Goal: Information Seeking & Learning: Learn about a topic

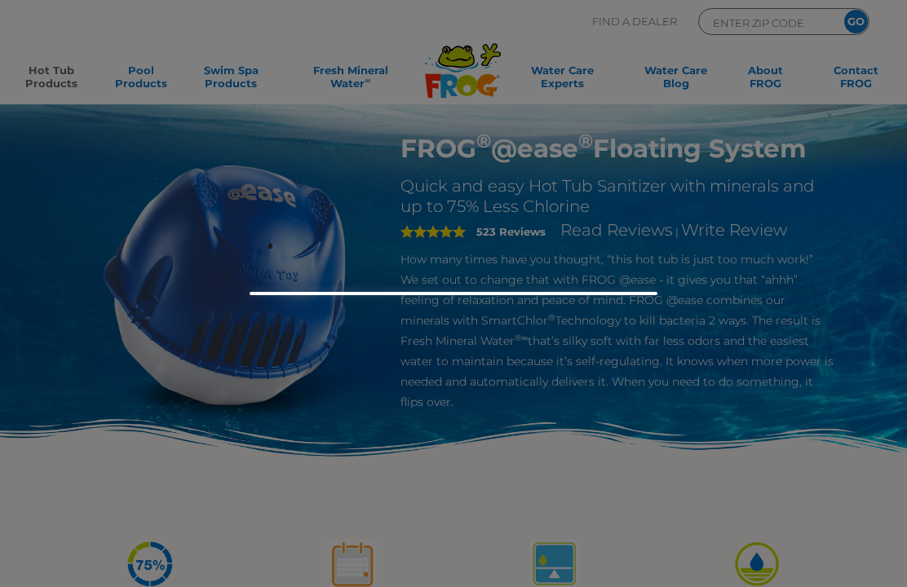
scroll to position [29, 0]
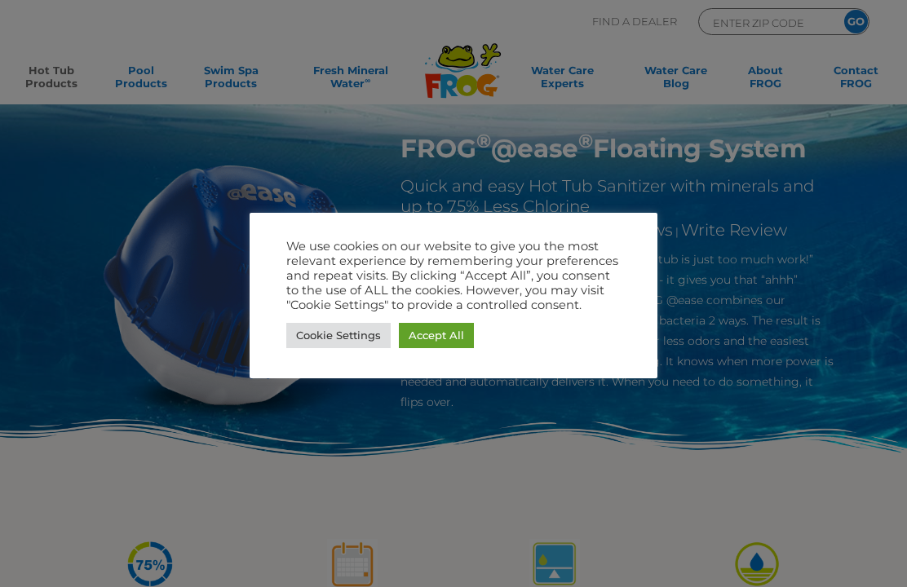
click at [435, 333] on link "Accept All" at bounding box center [436, 335] width 75 height 25
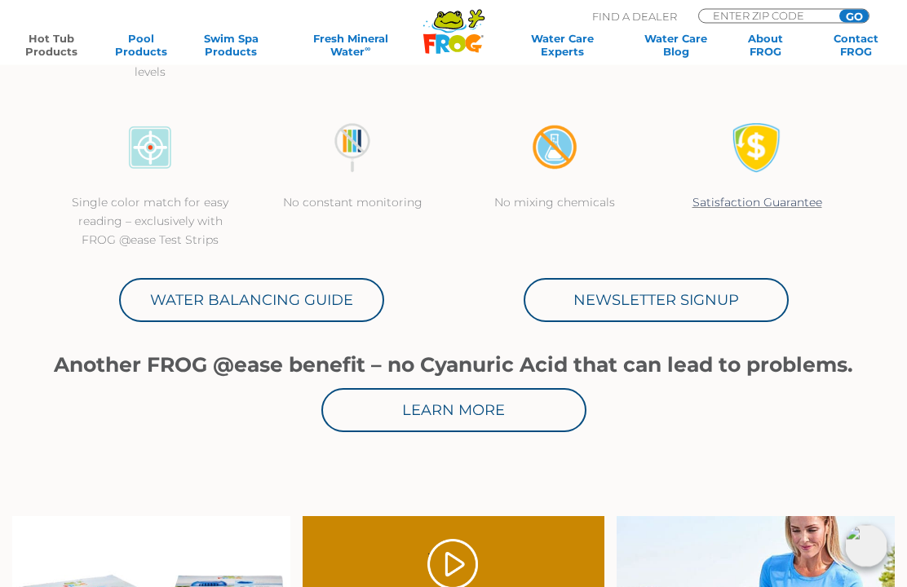
scroll to position [615, 0]
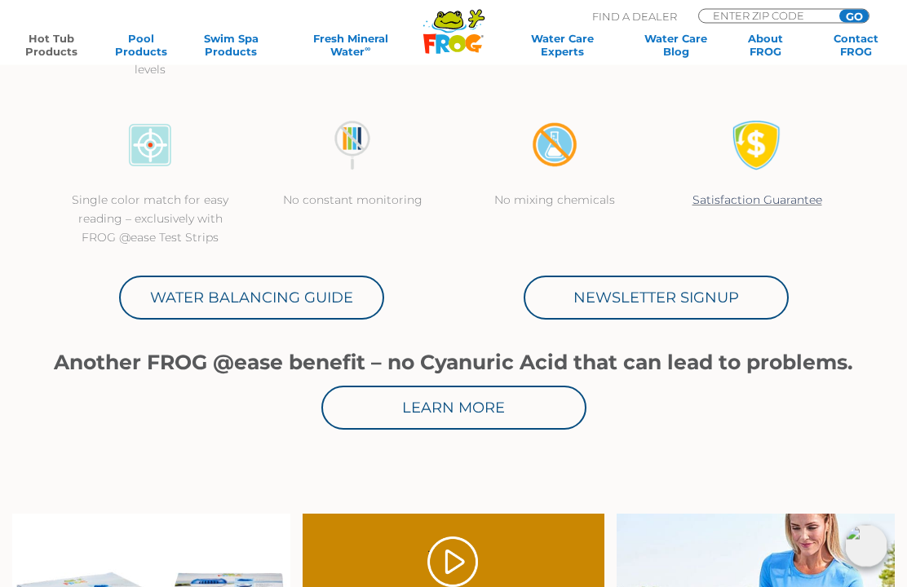
click at [301, 297] on link "Water Balancing Guide" at bounding box center [251, 299] width 265 height 44
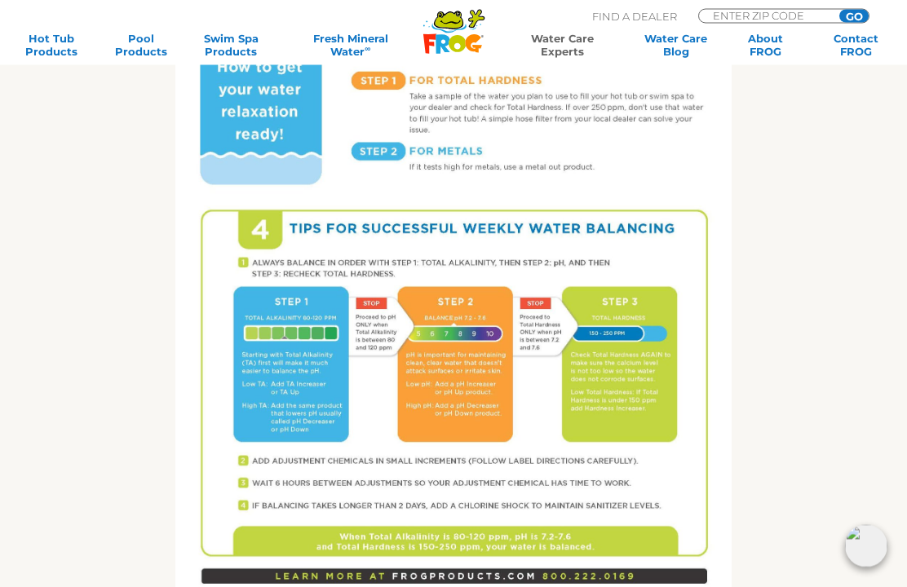
scroll to position [838, 0]
click at [371, 392] on img at bounding box center [453, 237] width 556 height 720
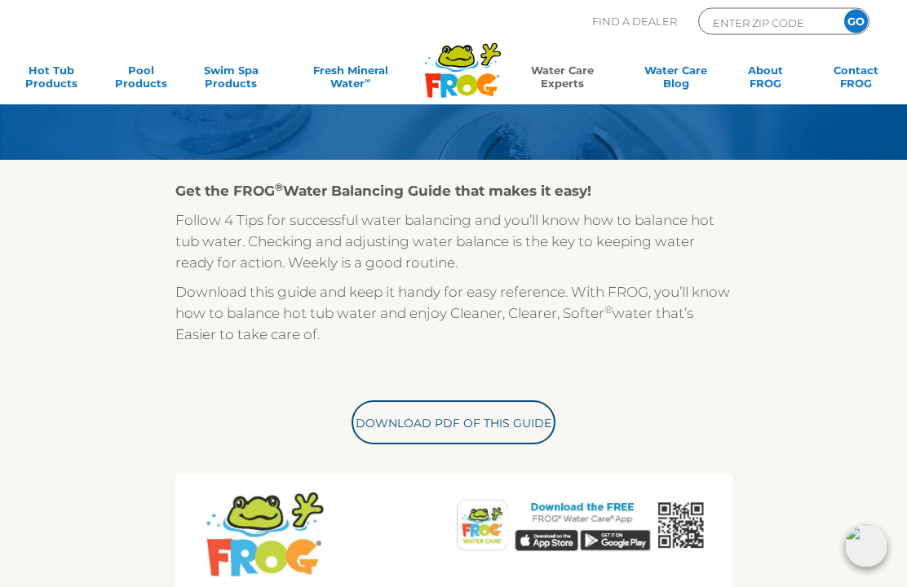
scroll to position [0, 0]
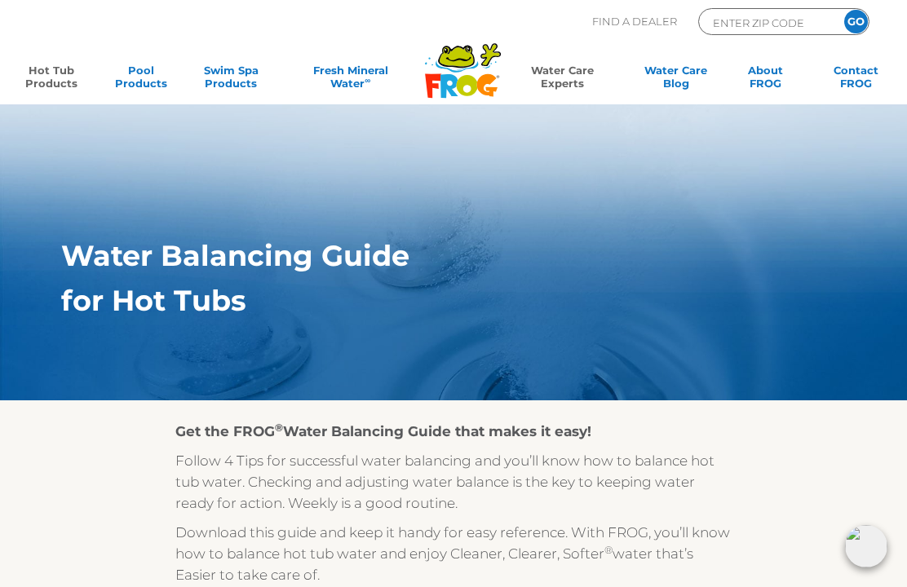
click at [61, 75] on link "Hot Tub Products" at bounding box center [51, 80] width 70 height 33
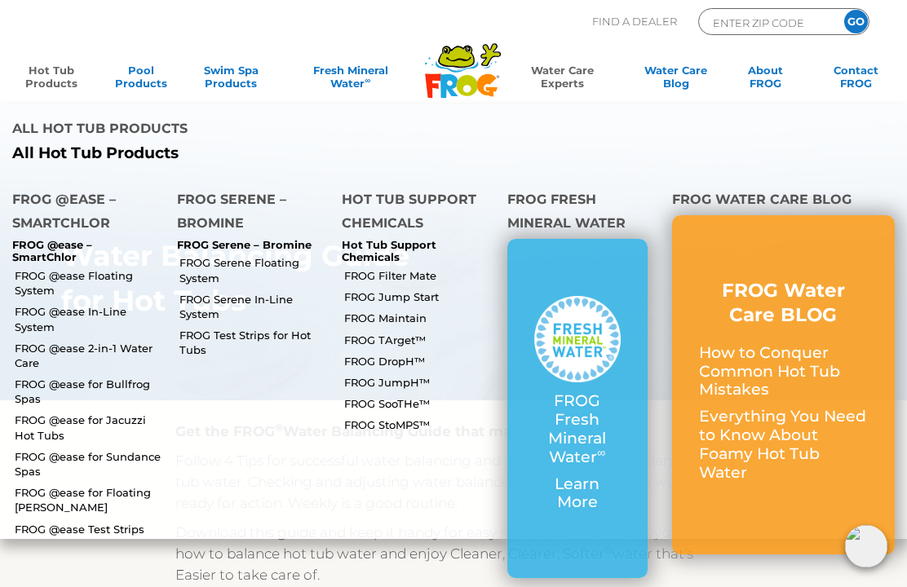
click at [100, 268] on link "FROG @ease Floating System" at bounding box center [90, 282] width 150 height 29
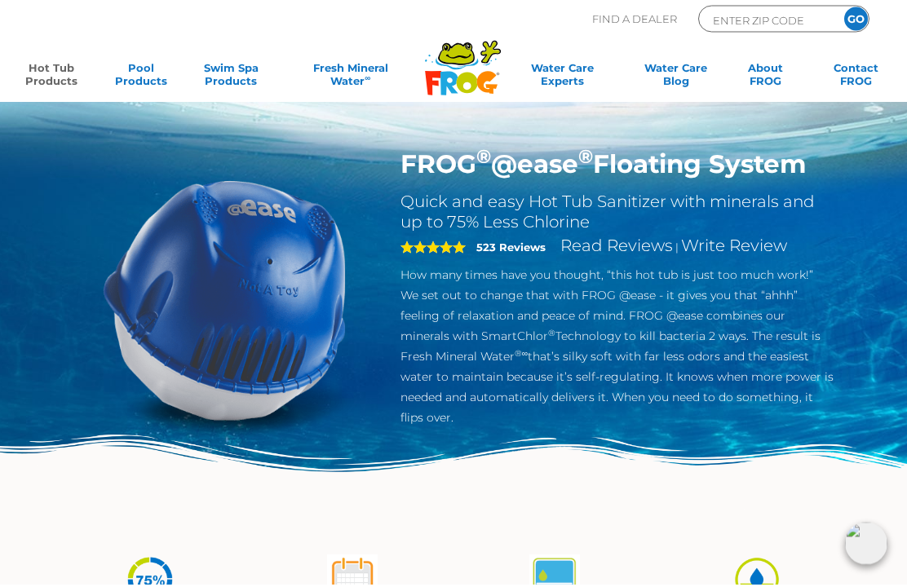
scroll to position [13, 0]
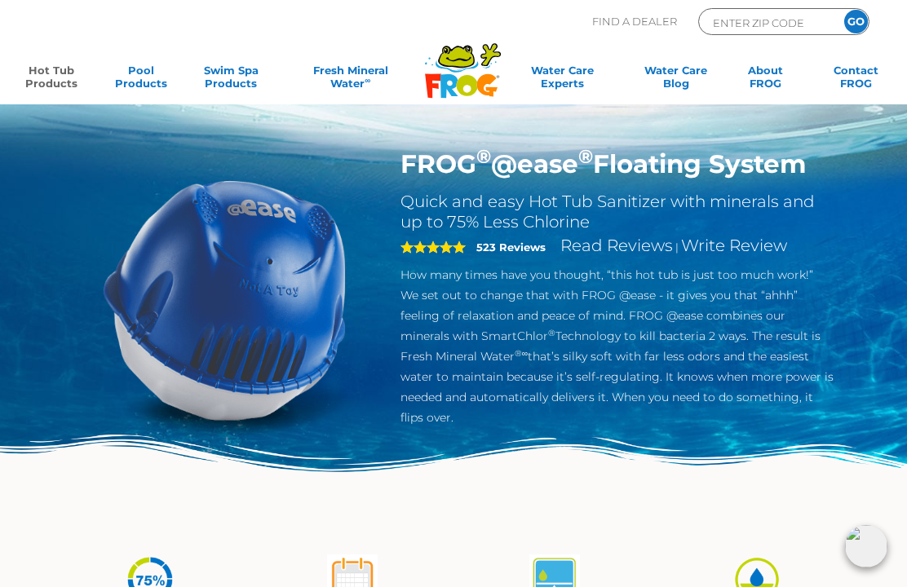
click at [509, 250] on strong "523 Reviews" at bounding box center [510, 247] width 69 height 13
click at [489, 256] on div "5 523 Reviews Read Reviews | Write Review" at bounding box center [617, 249] width 433 height 33
click at [449, 248] on span "5" at bounding box center [433, 247] width 65 height 13
click at [619, 255] on link "Read Reviews" at bounding box center [616, 246] width 113 height 20
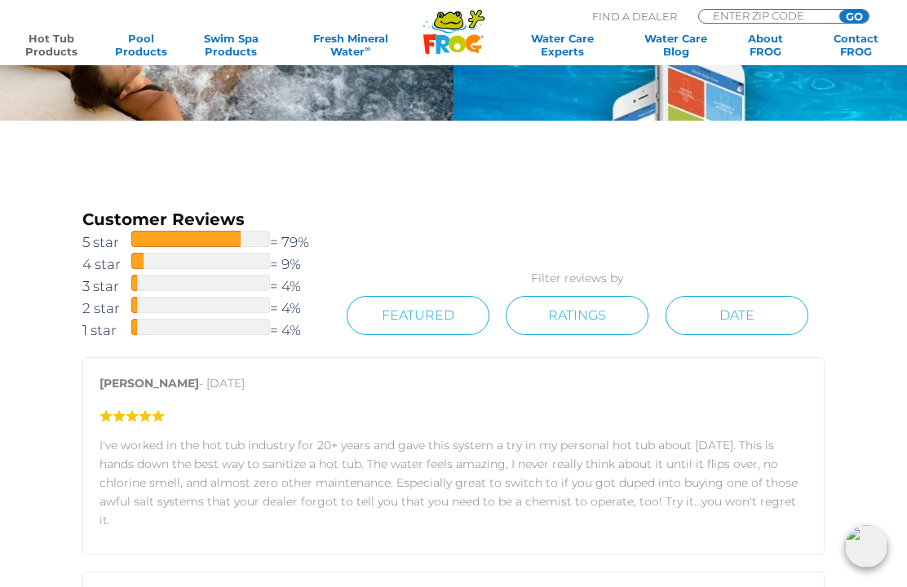
scroll to position [1884, 0]
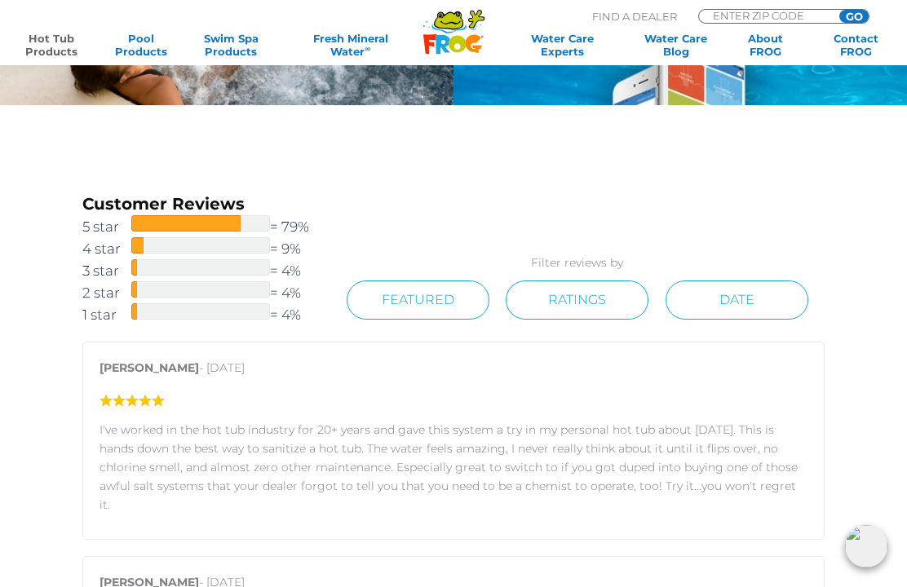
click at [460, 298] on link "Featured" at bounding box center [418, 300] width 143 height 39
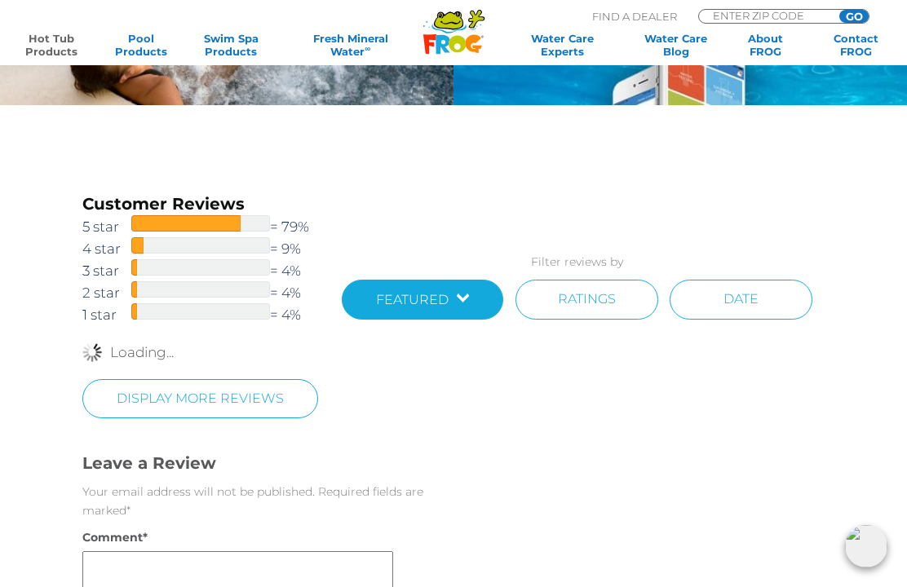
click at [467, 299] on link "Featured" at bounding box center [423, 300] width 162 height 40
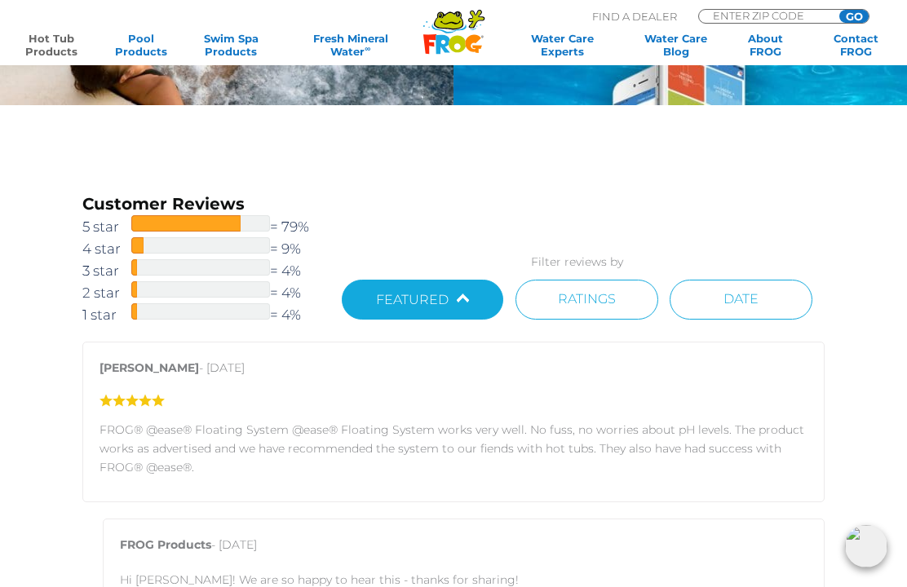
click at [450, 309] on link "Featured" at bounding box center [423, 300] width 162 height 40
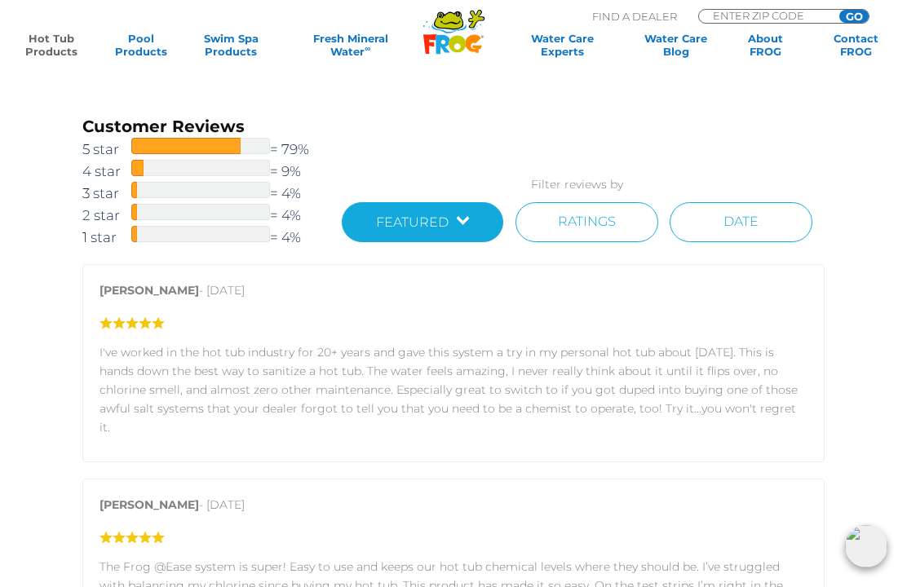
scroll to position [1959, 0]
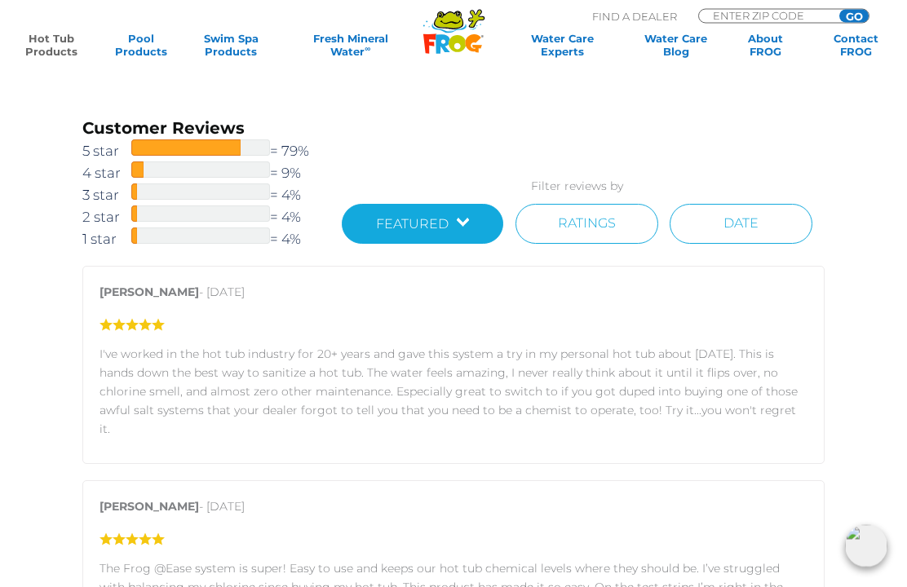
click at [780, 234] on link "Date" at bounding box center [741, 225] width 143 height 40
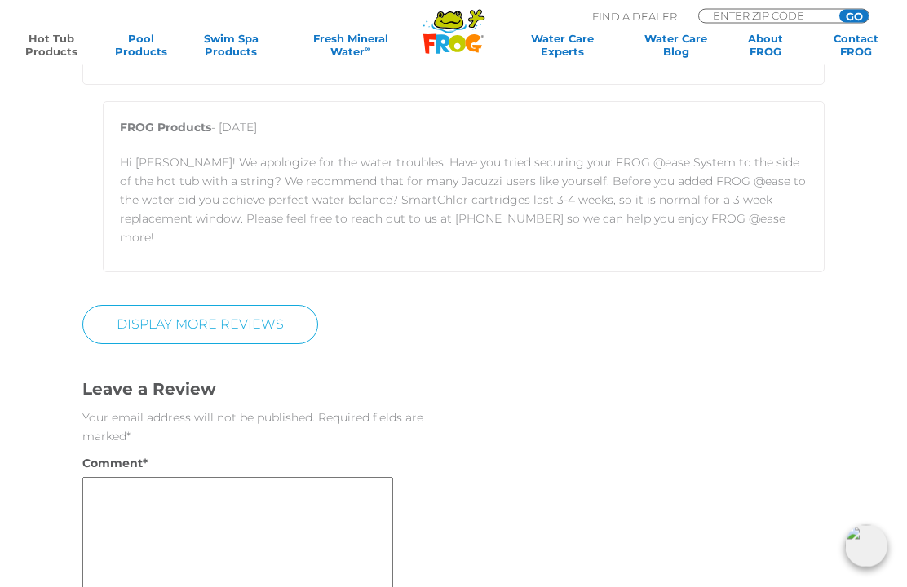
scroll to position [3179, 0]
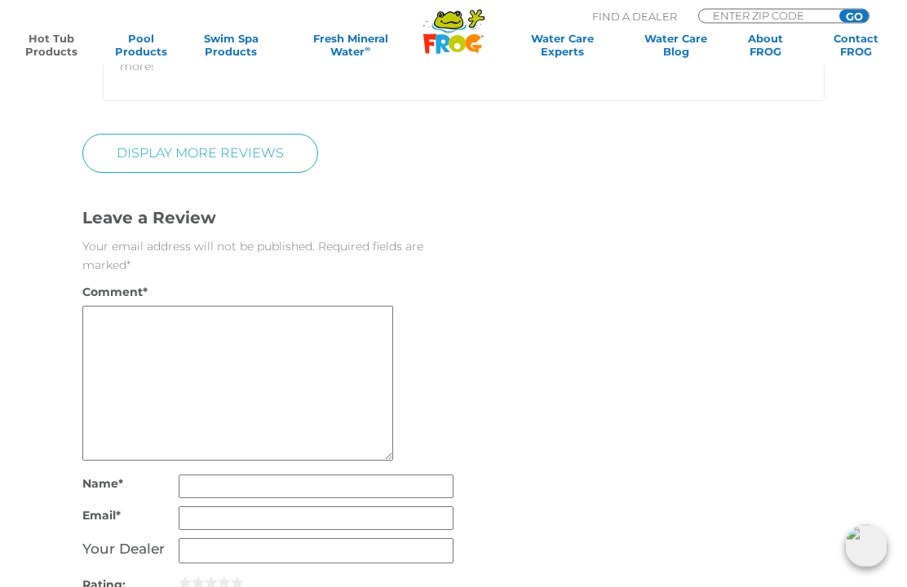
click at [185, 135] on link "Display More Reviews" at bounding box center [200, 154] width 236 height 39
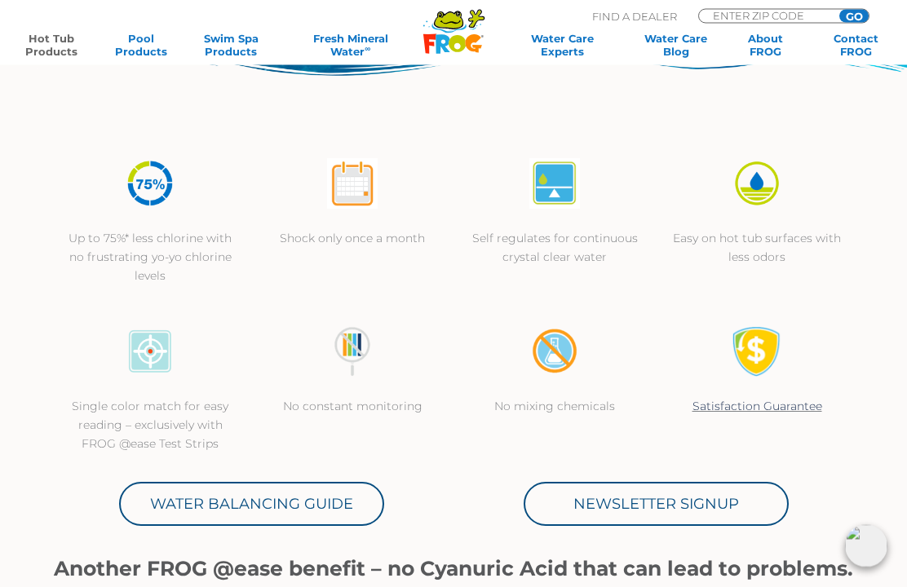
scroll to position [380, 0]
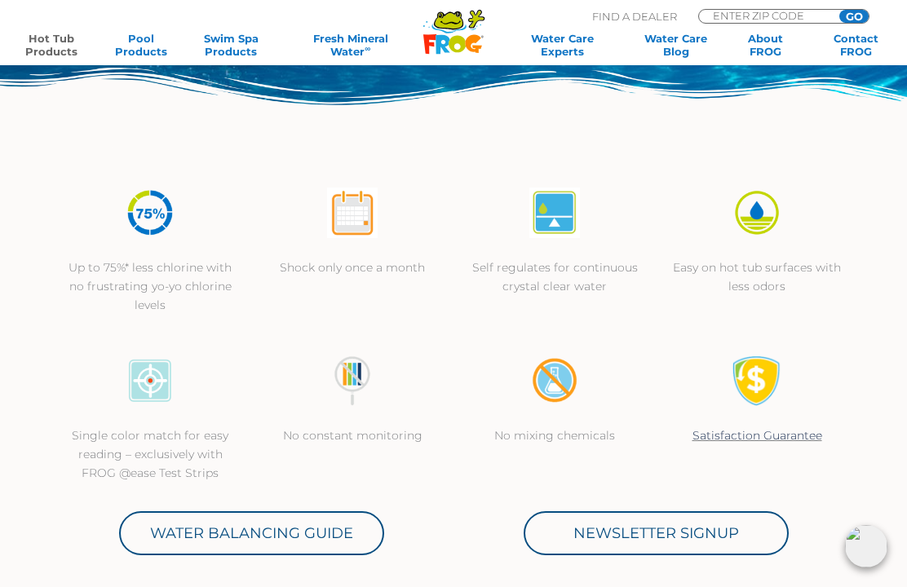
click at [363, 236] on img at bounding box center [352, 213] width 51 height 51
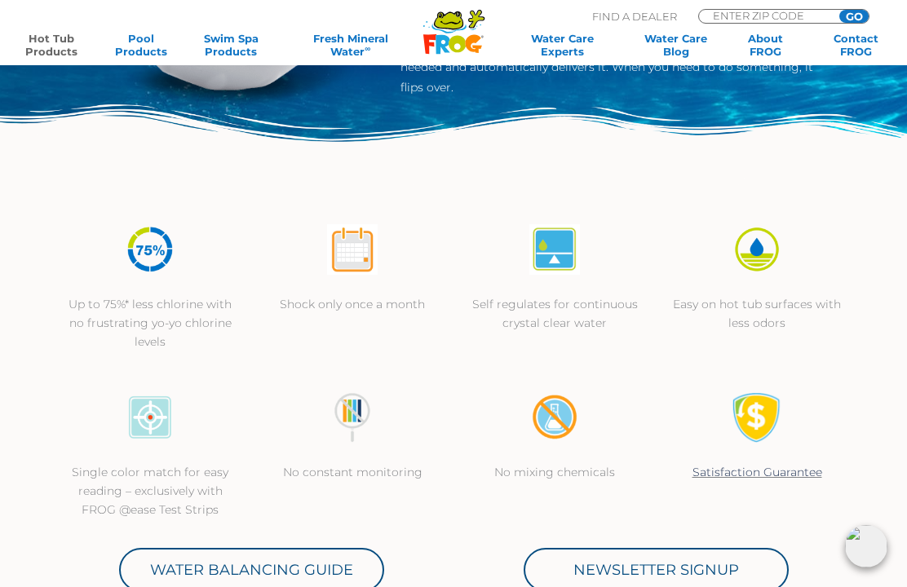
scroll to position [303, 0]
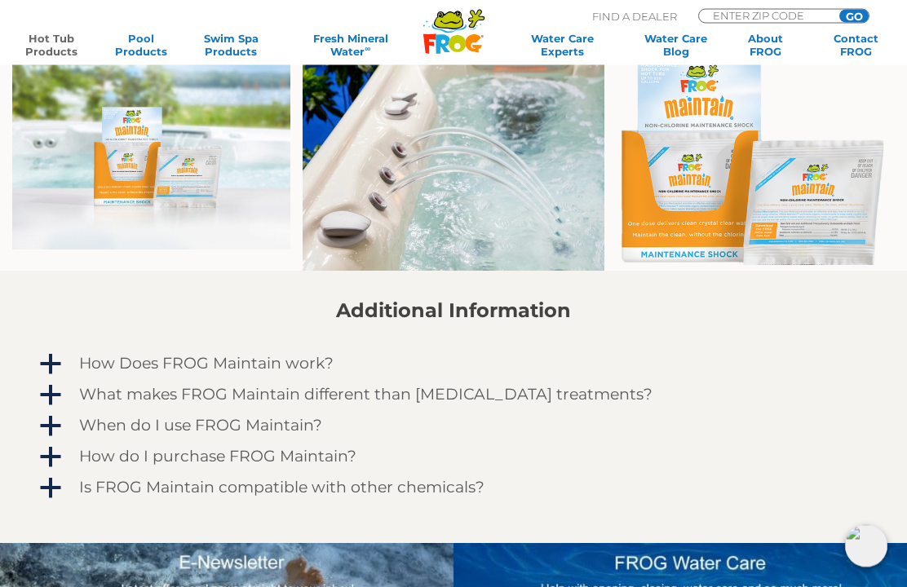
scroll to position [936, 0]
click at [58, 360] on span "a" at bounding box center [50, 364] width 24 height 24
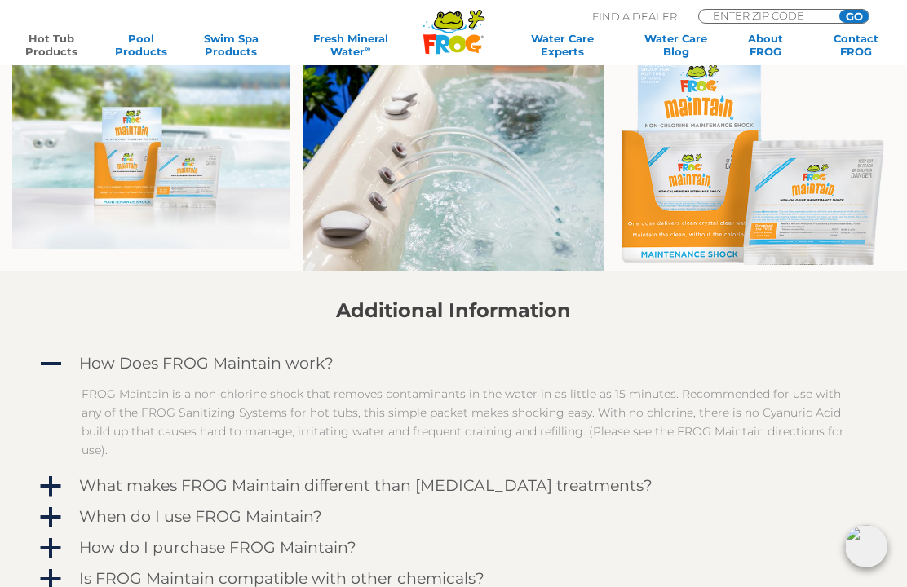
click at [67, 485] on link "a What makes FROG Maintain different than other shock treatments?" at bounding box center [454, 486] width 834 height 26
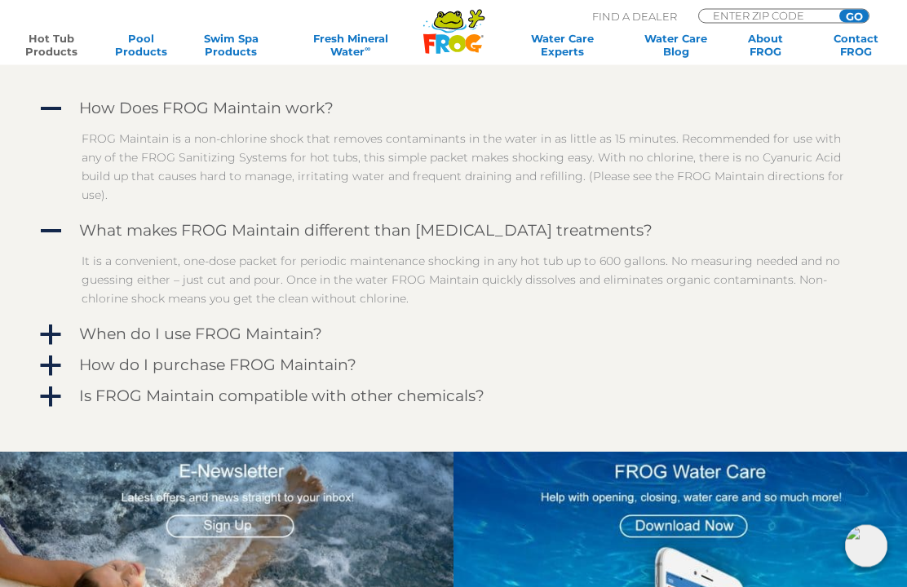
scroll to position [1191, 0]
click at [61, 330] on span "a" at bounding box center [50, 335] width 24 height 24
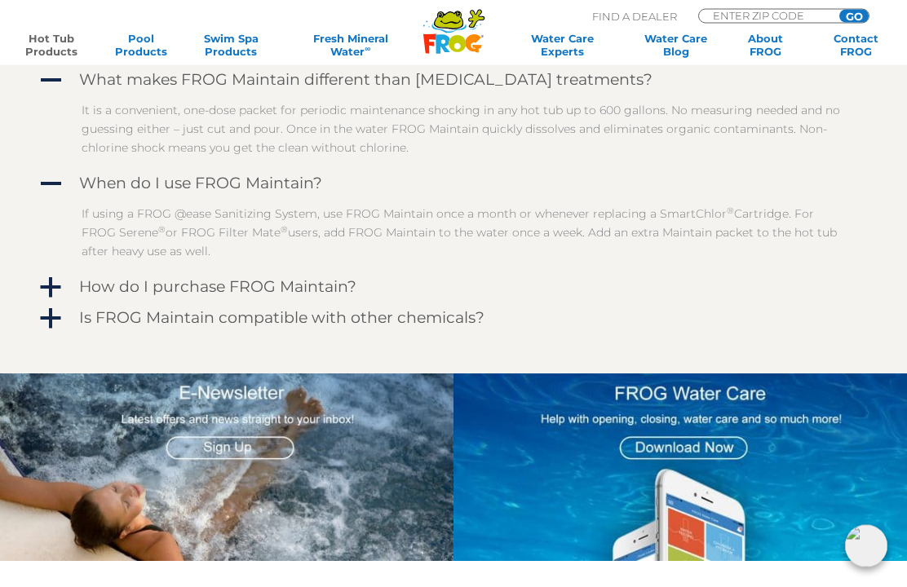
scroll to position [1356, 0]
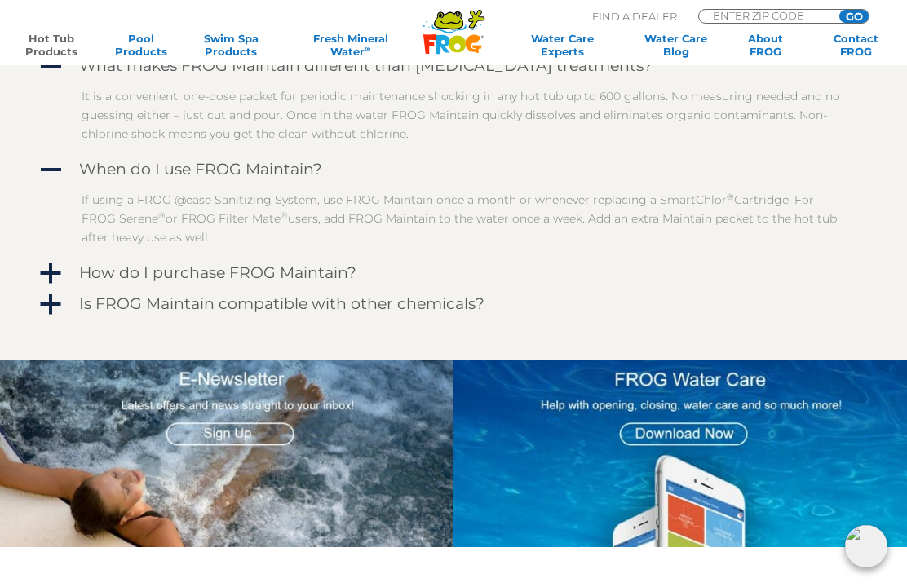
click at [55, 304] on span "a" at bounding box center [50, 305] width 24 height 24
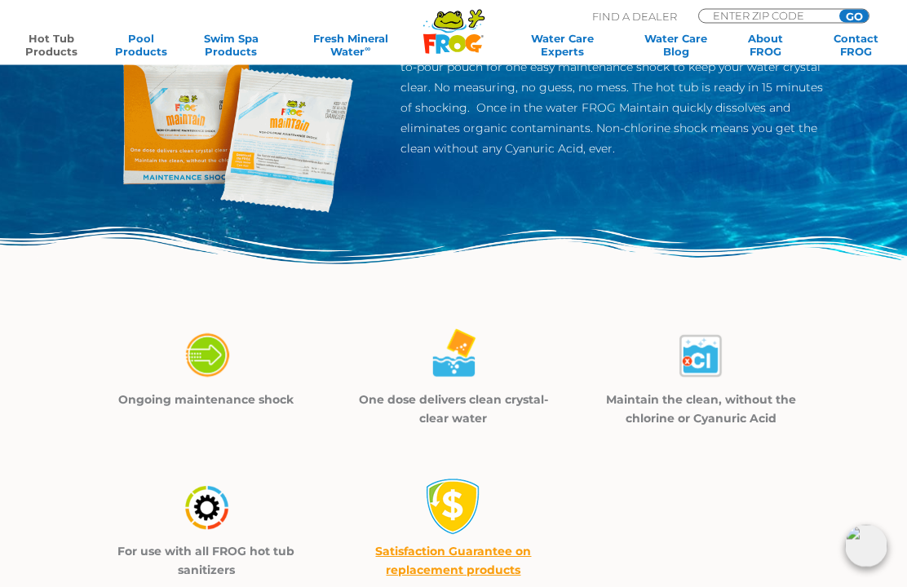
scroll to position [221, 0]
click at [730, 414] on p "Maintain the clean, without the chlorine or Cyanuric Acid" at bounding box center [701, 410] width 206 height 38
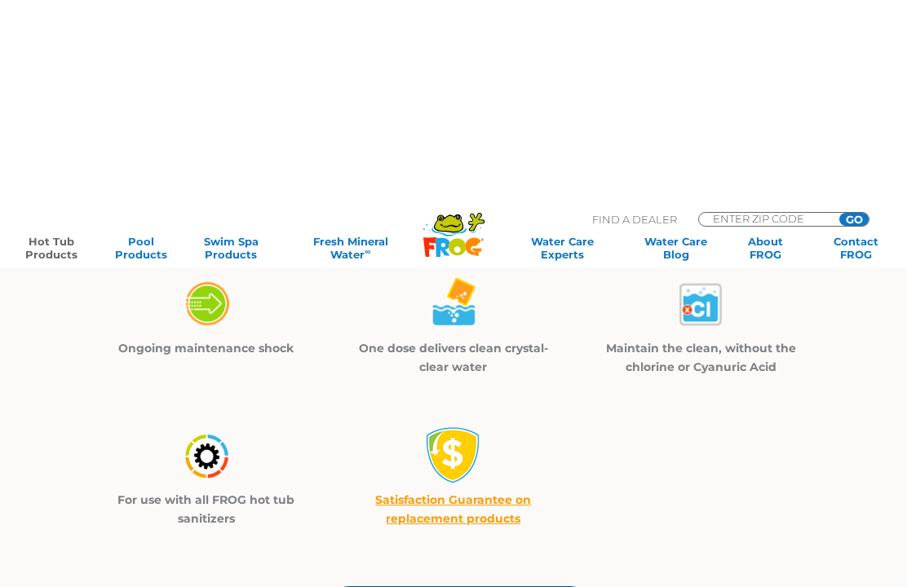
scroll to position [0, 0]
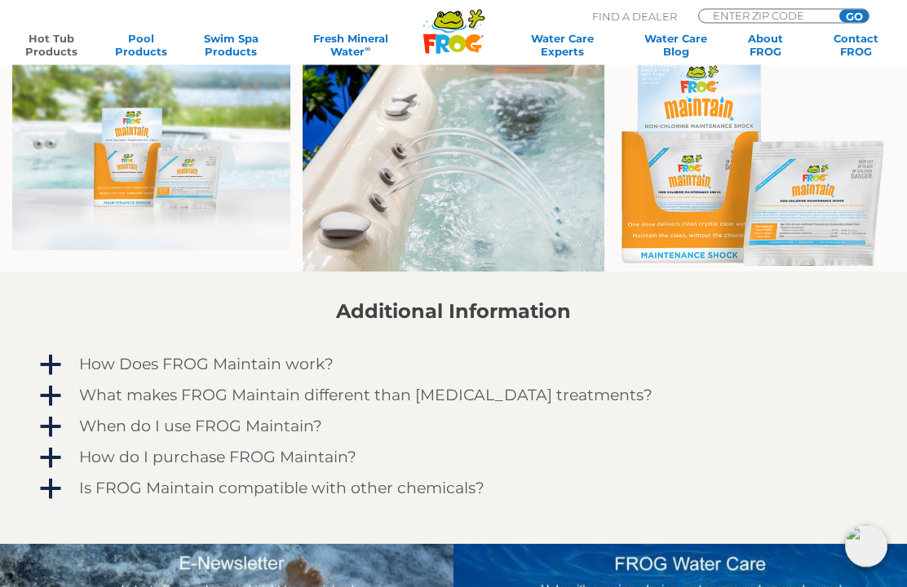
scroll to position [935, 0]
click at [69, 435] on link "a When do I use FROG Maintain?" at bounding box center [454, 427] width 834 height 26
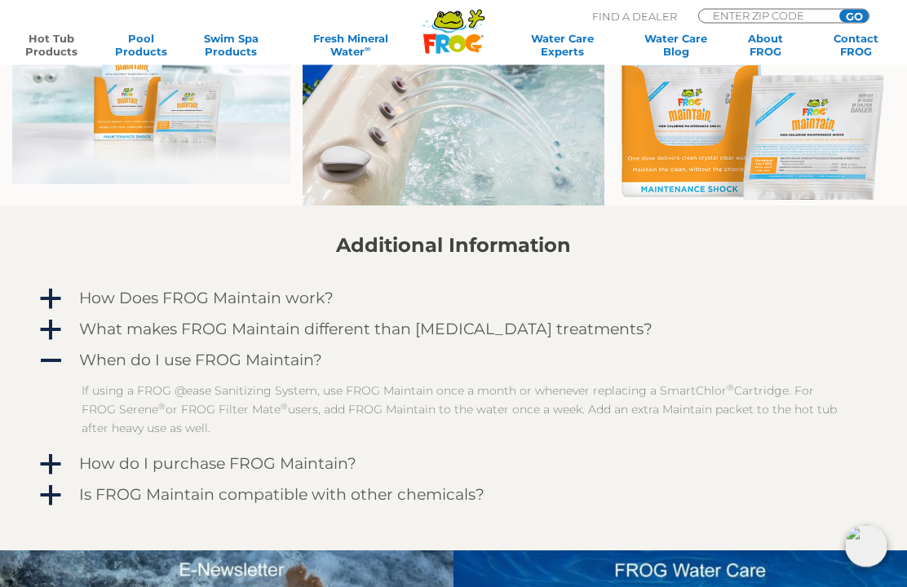
scroll to position [1004, 0]
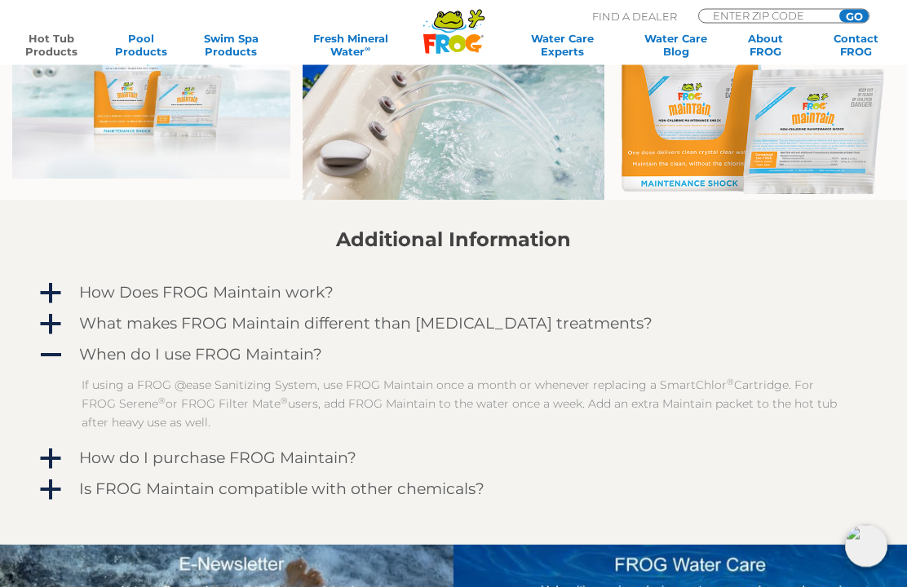
click at [60, 494] on span "a" at bounding box center [50, 491] width 24 height 24
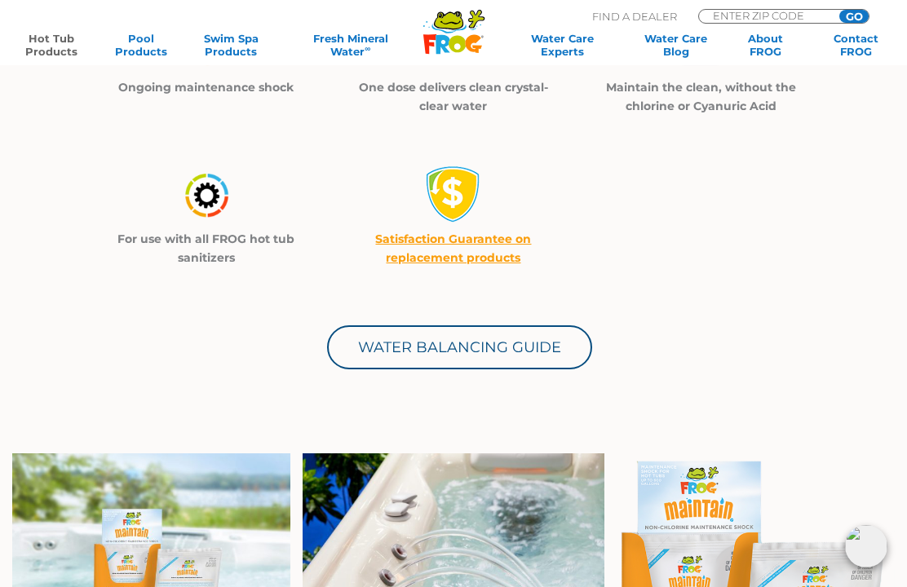
scroll to position [532, 0]
